Goal: Check status: Check status

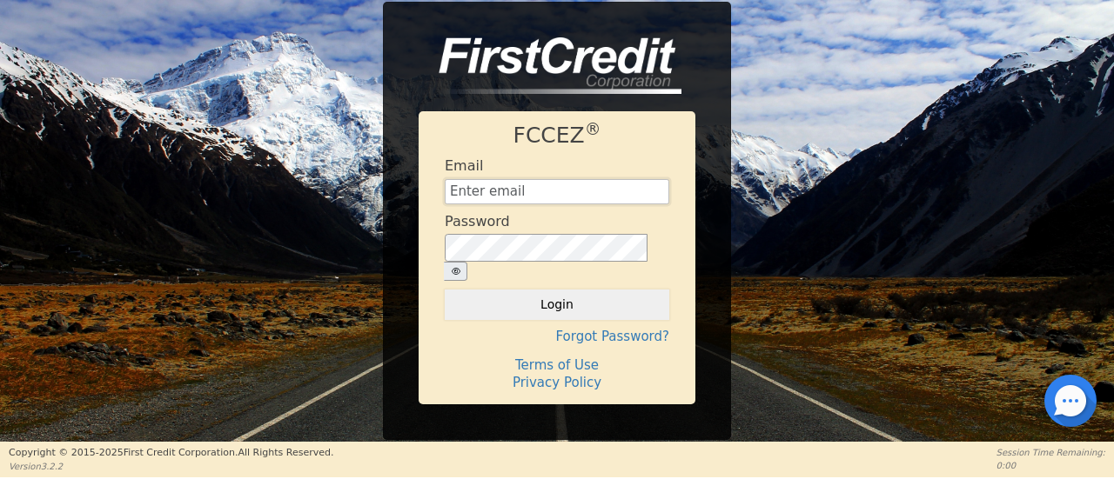
type input "[EMAIL_ADDRESS][DOMAIN_NAME]"
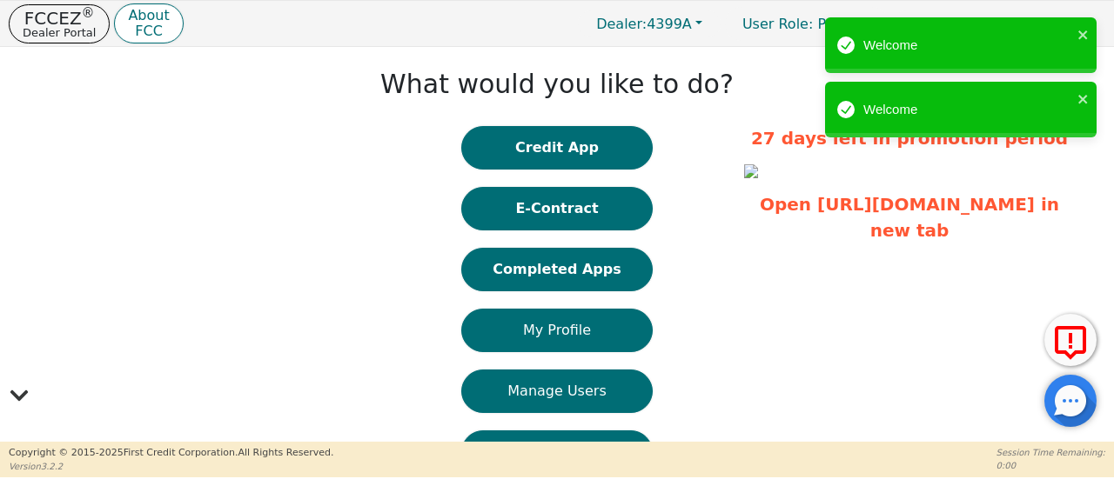
click at [531, 279] on button "Completed Apps" at bounding box center [556, 270] width 191 height 44
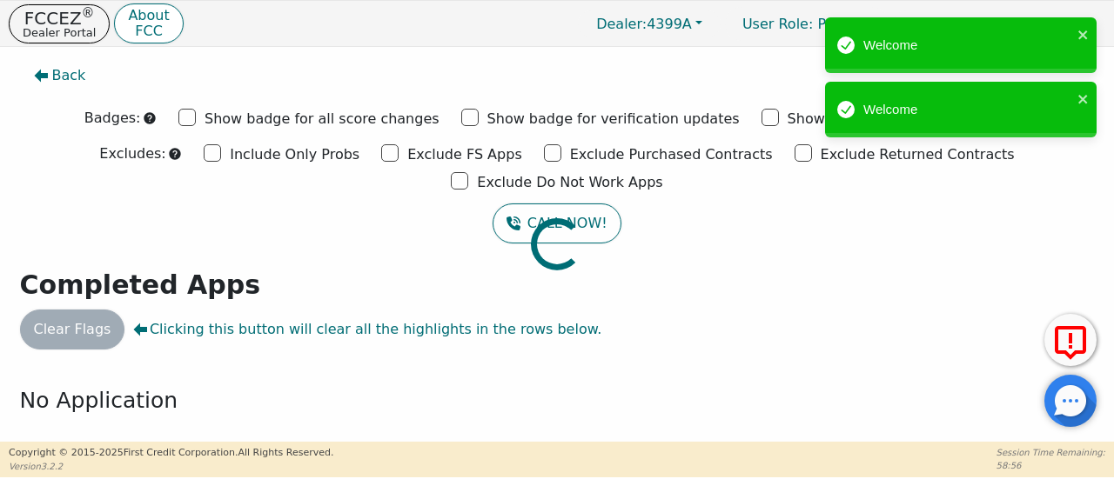
click at [301, 56] on div at bounding box center [557, 56] width 1088 height 0
click at [381, 152] on input "Exclude FS Apps" at bounding box center [389, 152] width 17 height 17
checkbox input "true"
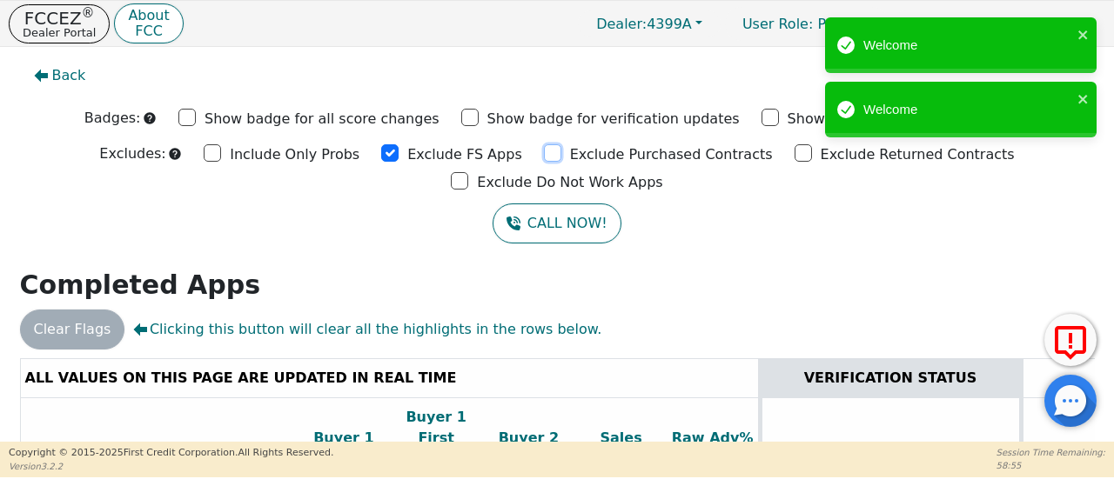
click at [544, 156] on input "Exclude Purchased Contracts" at bounding box center [552, 152] width 17 height 17
checkbox input "true"
click at [794, 154] on input "Exclude Returned Contracts" at bounding box center [802, 152] width 17 height 17
checkbox input "true"
click at [468, 172] on input "Exclude Do Not Work Apps" at bounding box center [459, 180] width 17 height 17
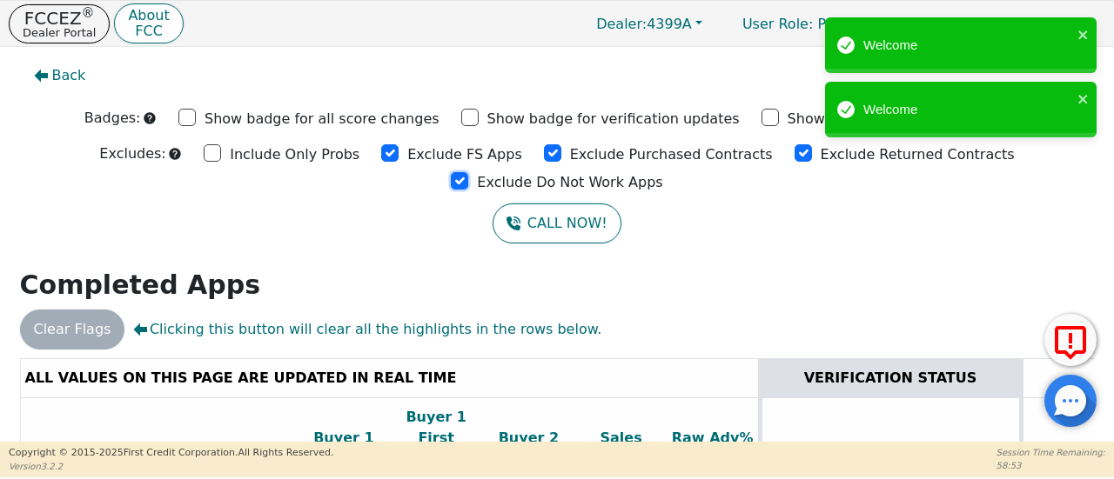
checkbox input "true"
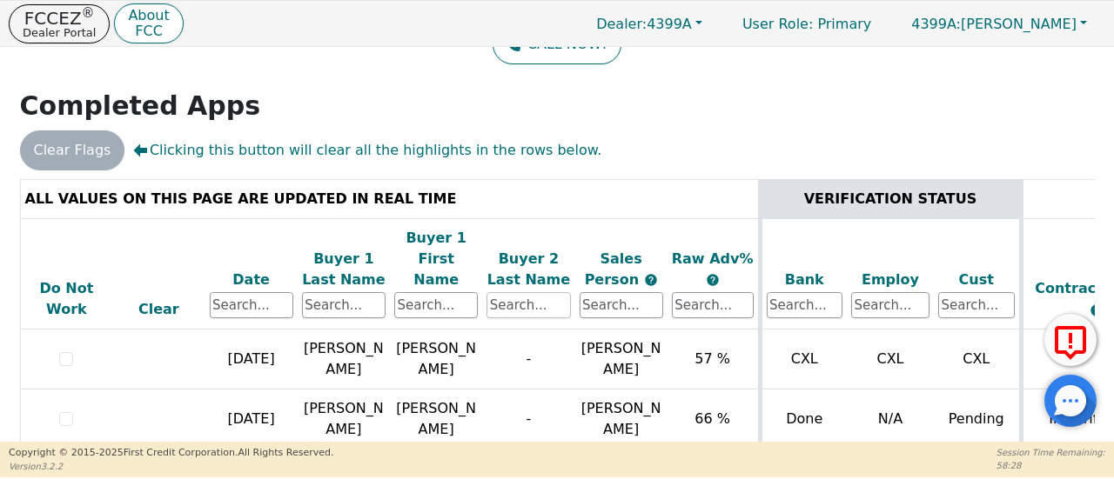
click at [531, 292] on input "text" at bounding box center [528, 305] width 84 height 26
click at [720, 292] on input "text" at bounding box center [713, 305] width 82 height 26
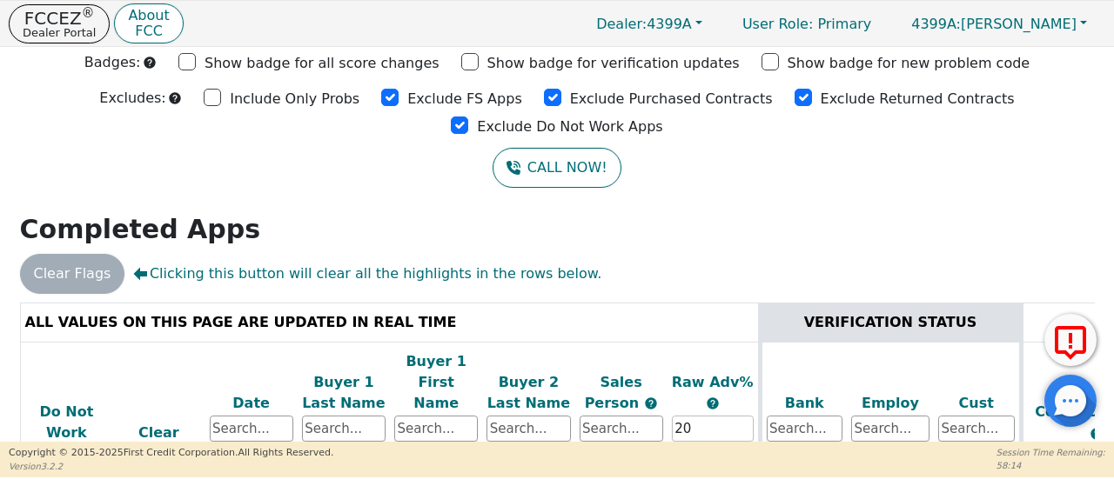
scroll to position [82, 0]
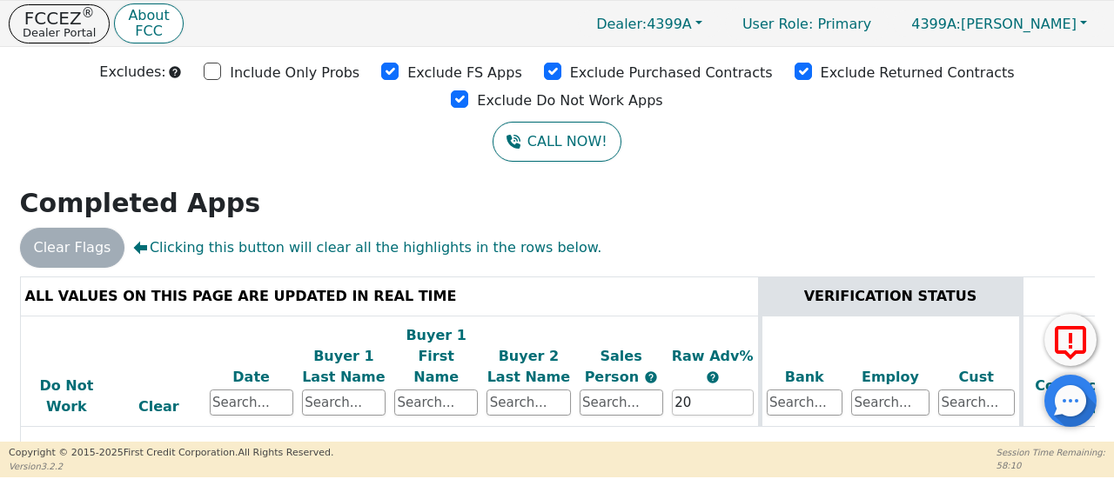
type input "20%"
drag, startPoint x: 710, startPoint y: 356, endPoint x: 660, endPoint y: 358, distance: 50.5
click at [660, 358] on tr "Do Not Work Clear Date Buyer 1 Last Name Buyer 1 First Name Buyer 2 Last Name S…" at bounding box center [968, 371] width 1897 height 111
click at [341, 390] on input "text" at bounding box center [344, 403] width 84 height 26
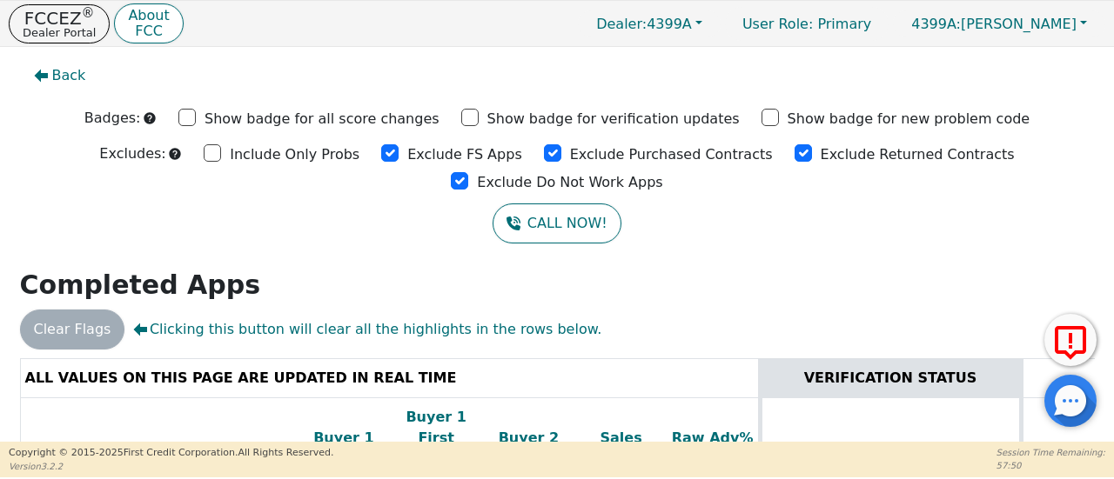
type input "[PERSON_NAME]"
click at [381, 152] on input "Exclude FS Apps" at bounding box center [389, 152] width 17 height 17
checkbox input "false"
drag, startPoint x: 444, startPoint y: 149, endPoint x: 576, endPoint y: 146, distance: 132.3
click at [544, 149] on input "Exclude Purchased Contracts" at bounding box center [552, 152] width 17 height 17
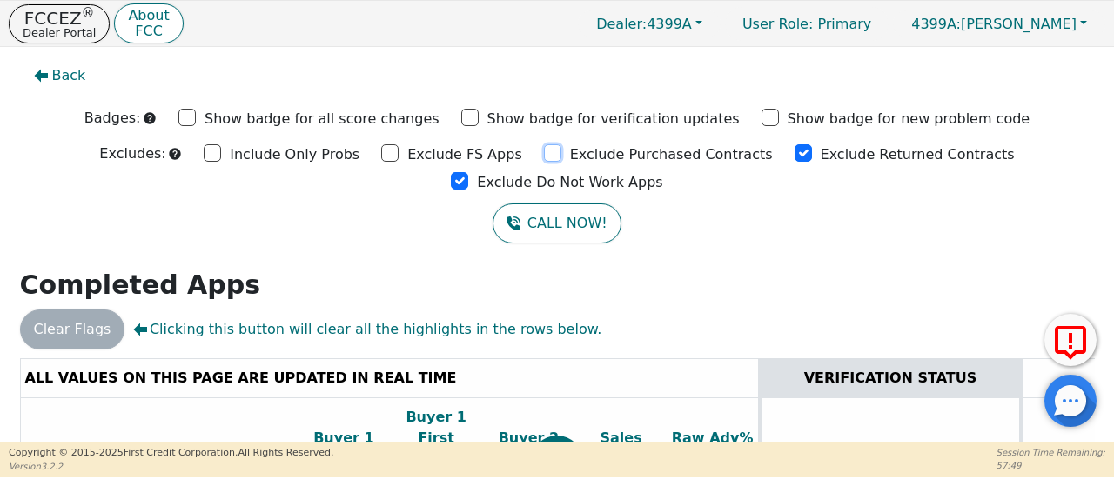
checkbox input "false"
click at [794, 149] on div "Exclude Returned Contracts" at bounding box center [904, 153] width 220 height 26
click at [468, 172] on input "Exclude Do Not Work Apps" at bounding box center [459, 180] width 17 height 17
checkbox input "false"
click at [794, 153] on input "Exclude Returned Contracts" at bounding box center [802, 152] width 17 height 17
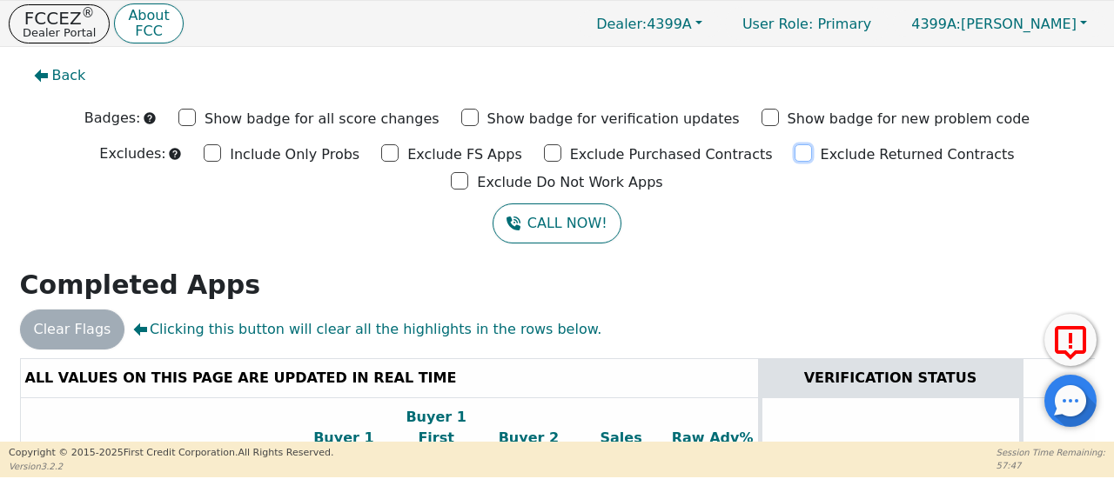
checkbox input "false"
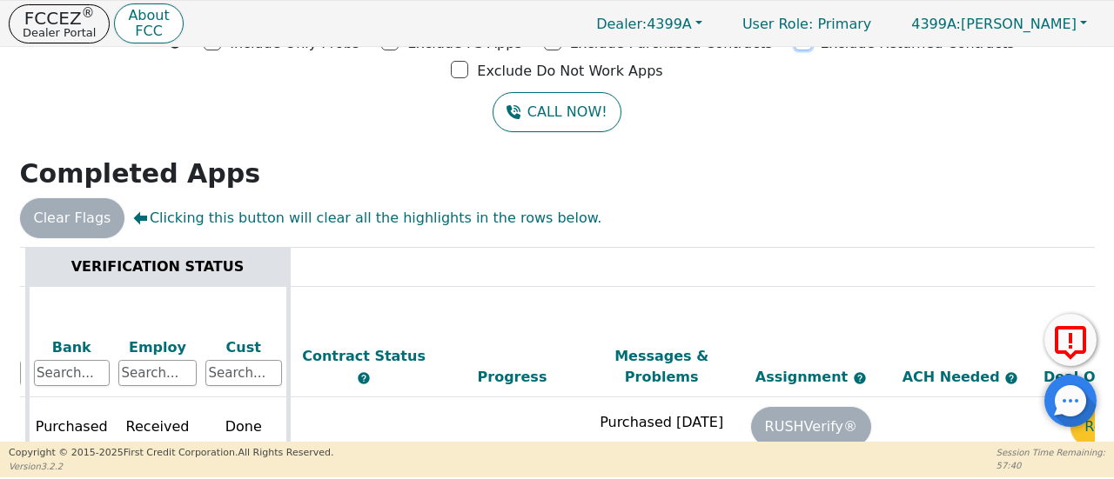
scroll to position [0, 736]
